Goal: Task Accomplishment & Management: Manage account settings

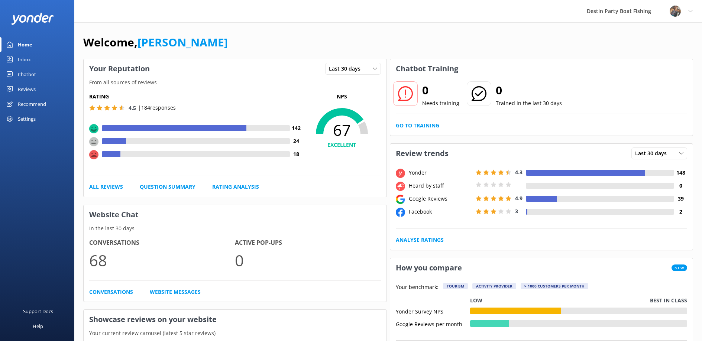
click at [23, 59] on div "Inbox" at bounding box center [24, 59] width 13 height 15
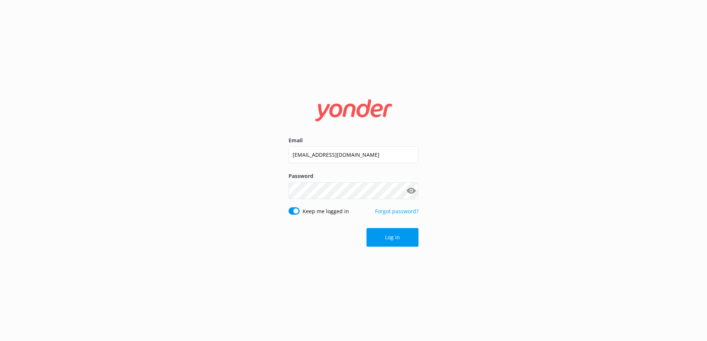
click at [384, 141] on label "Email" at bounding box center [354, 140] width 130 height 8
click at [384, 146] on input "[EMAIL_ADDRESS][DOMAIN_NAME]" at bounding box center [354, 154] width 130 height 17
drag, startPoint x: 390, startPoint y: 156, endPoint x: 163, endPoint y: 156, distance: 227.0
click at [164, 156] on div "Email [EMAIL_ADDRESS][DOMAIN_NAME] Password Show password Keep me logged in For…" at bounding box center [353, 170] width 707 height 341
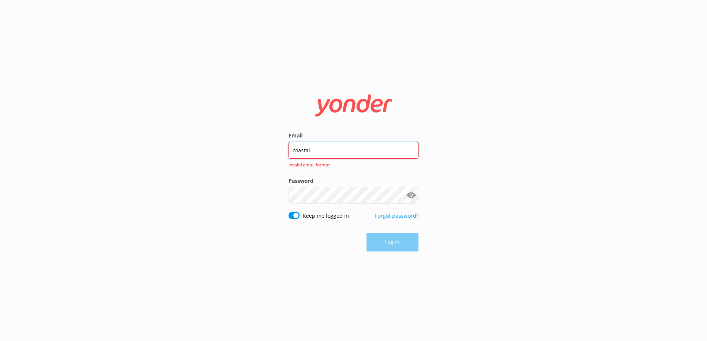
type input "[EMAIL_ADDRESS][DOMAIN_NAME]"
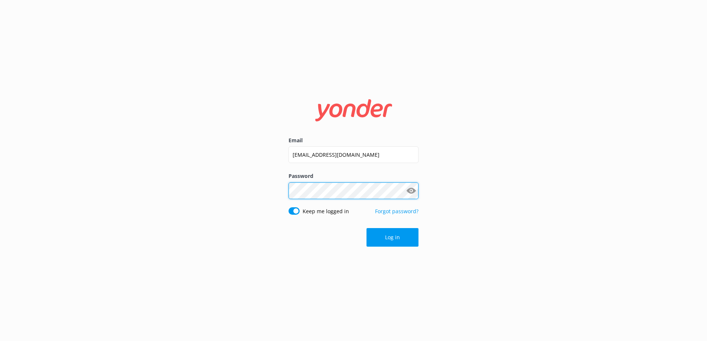
click at [218, 204] on div "Email [EMAIL_ADDRESS][DOMAIN_NAME] Password Show password Keep me logged in For…" at bounding box center [353, 170] width 707 height 341
click button "Log in" at bounding box center [393, 237] width 52 height 19
